Goal: Learn about a topic

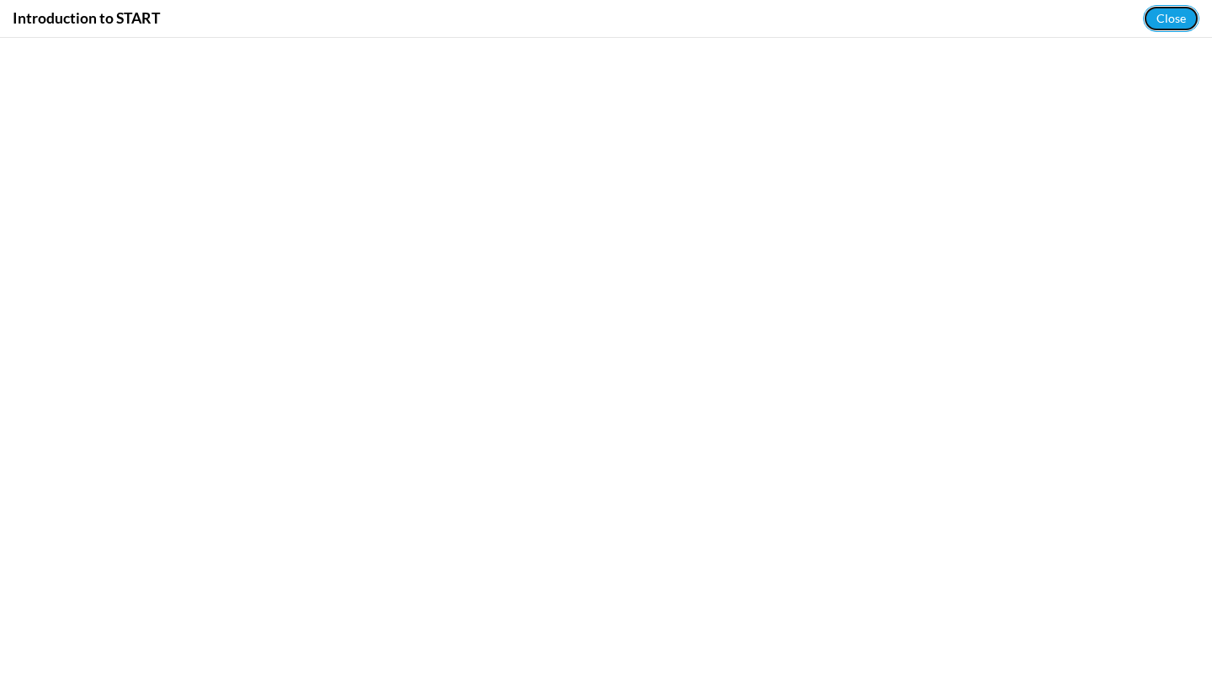
click at [1191, 16] on button "Close" at bounding box center [1171, 18] width 56 height 27
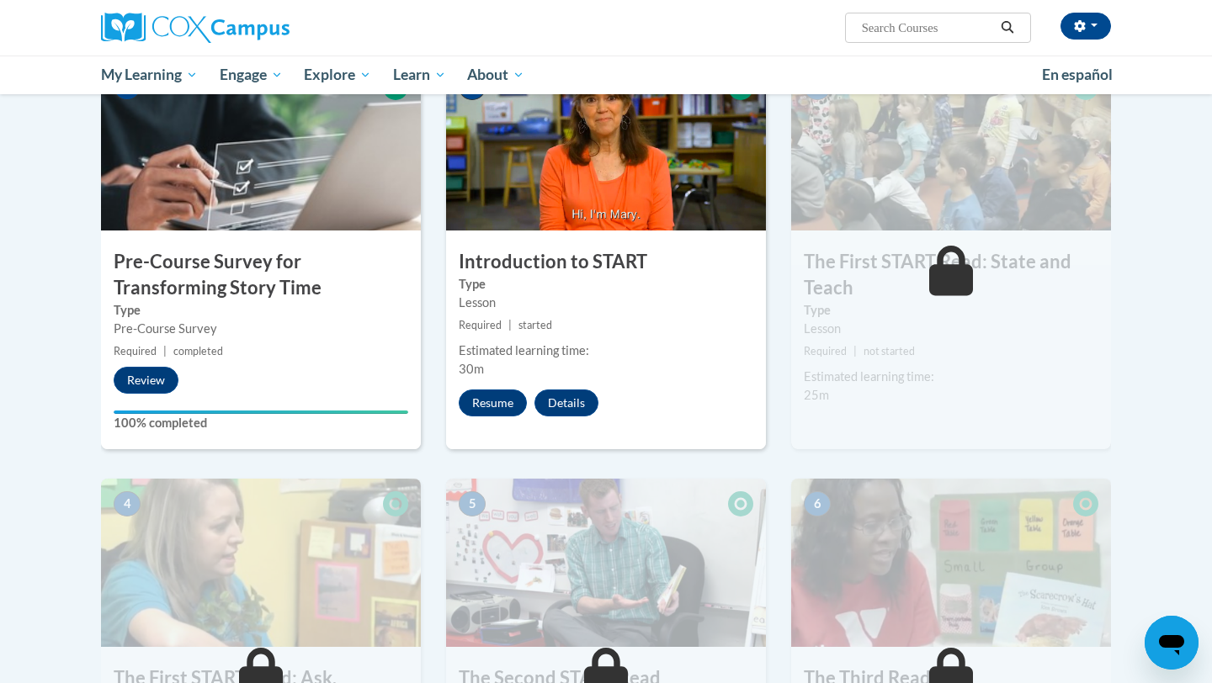
scroll to position [338, 0]
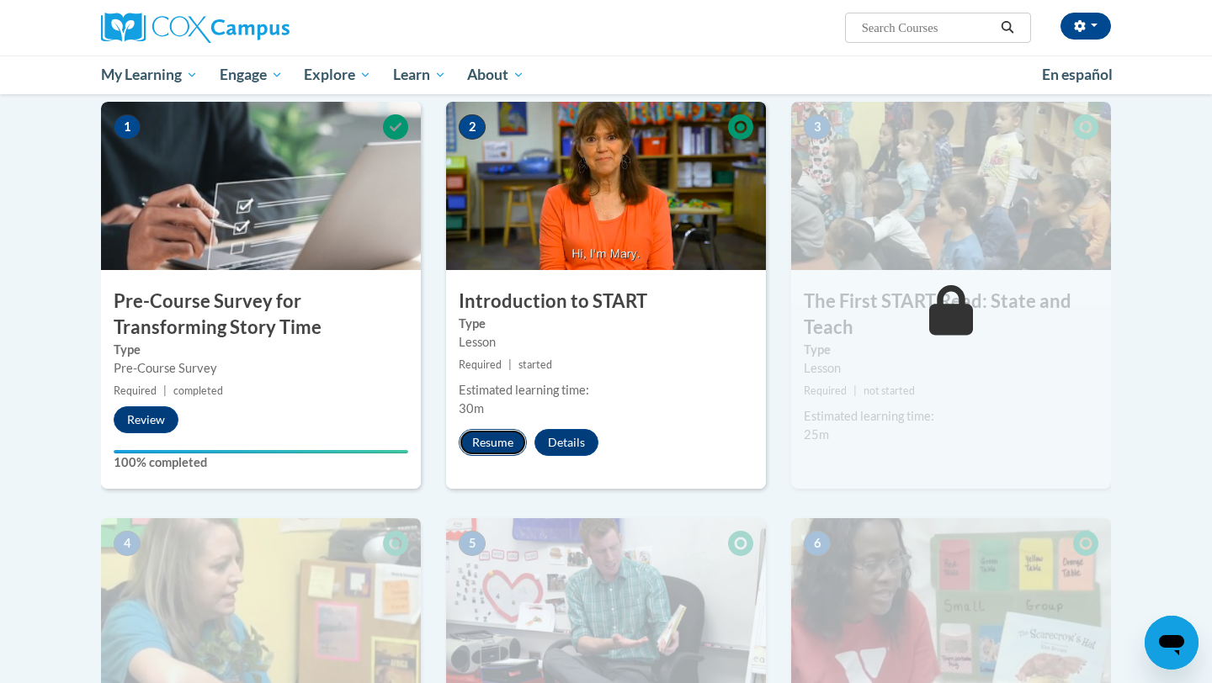
click at [491, 443] on button "Resume" at bounding box center [493, 442] width 68 height 27
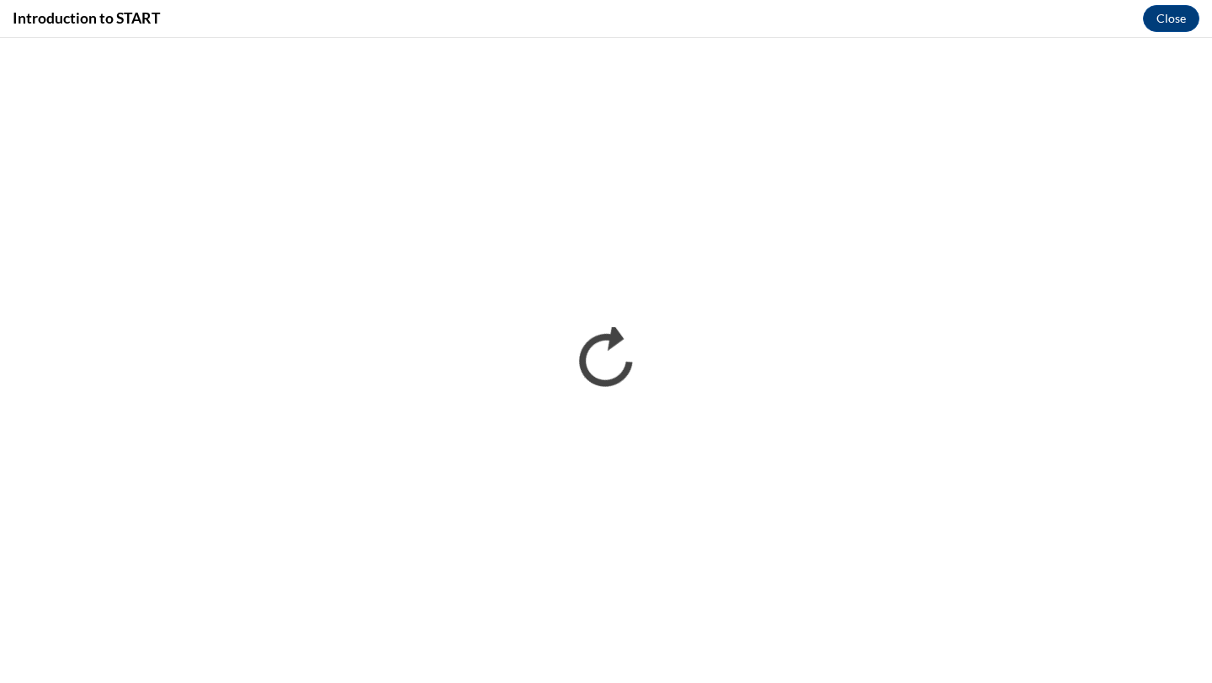
scroll to position [0, 0]
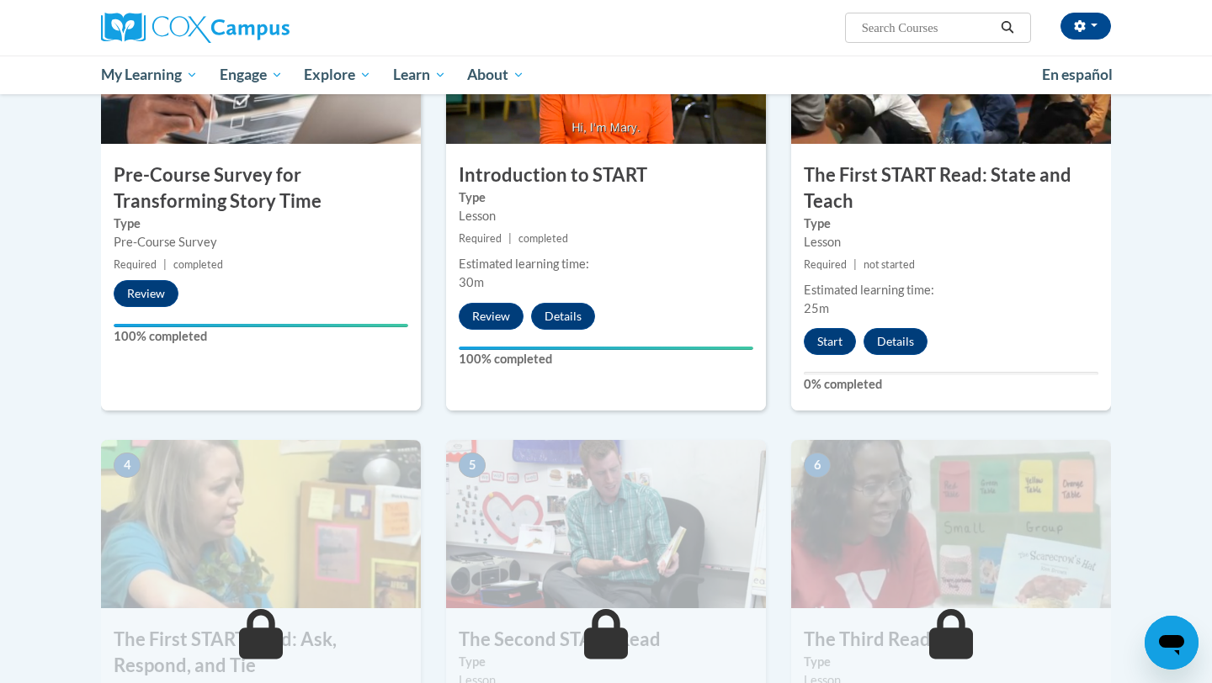
click at [826, 362] on div "3 The First START Read: State and Teach Type Lesson Required | not started Esti…" at bounding box center [951, 193] width 320 height 435
click at [826, 348] on button "Start" at bounding box center [830, 341] width 52 height 27
